Goal: Task Accomplishment & Management: Complete application form

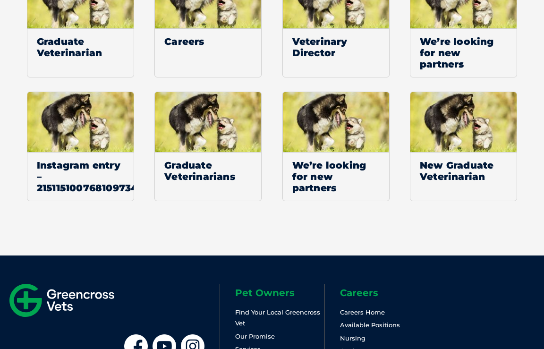
scroll to position [1666, 0]
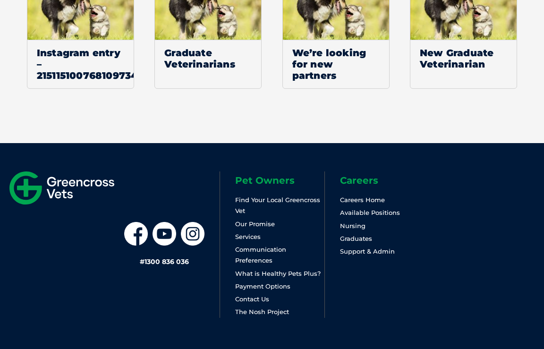
scroll to position [1429, 0]
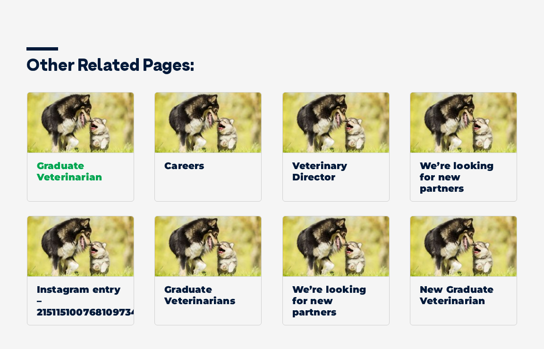
click at [51, 168] on span "Graduate Veterinarian" at bounding box center [80, 171] width 106 height 37
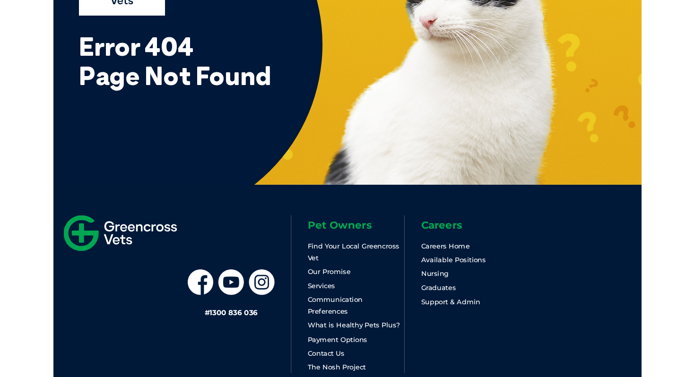
scroll to position [73, 0]
